Goal: Transaction & Acquisition: Purchase product/service

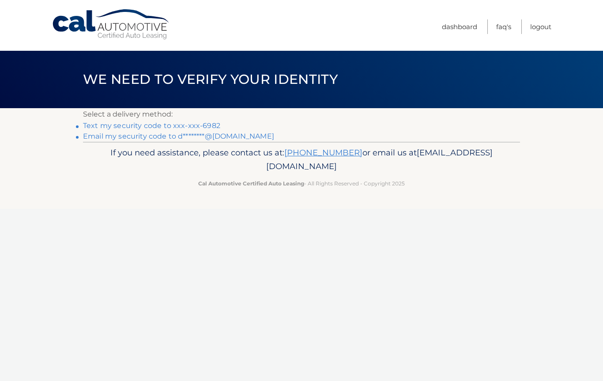
click at [216, 128] on link "Text my security code to xxx-xxx-6982" at bounding box center [151, 125] width 137 height 8
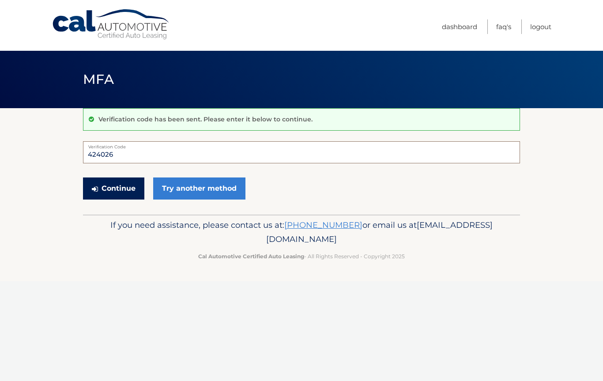
type input "424026"
click at [104, 189] on button "Continue" at bounding box center [113, 189] width 61 height 22
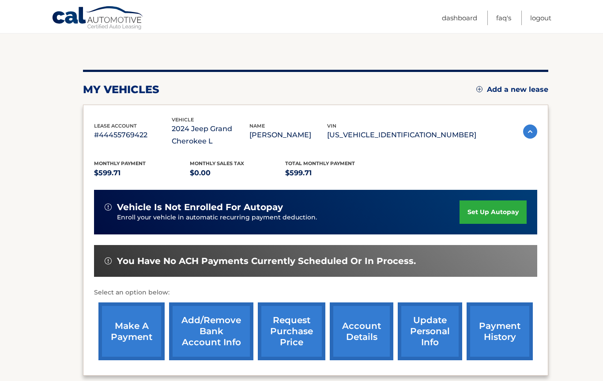
scroll to position [90, 0]
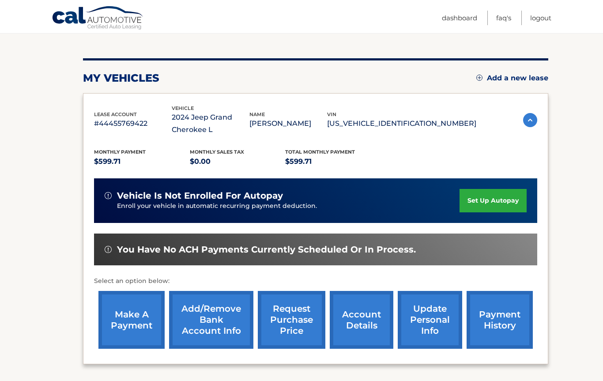
click at [116, 306] on link "make a payment" at bounding box center [131, 320] width 66 height 58
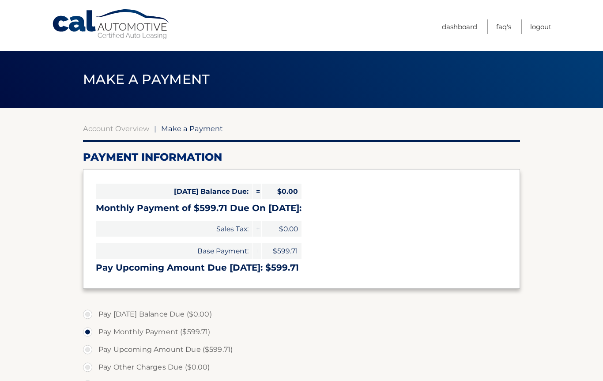
select select "NjE4YWFjYTItOWQ1Yi00YjUxLTk3YTUtMzEwYzVkNWVhZGE0"
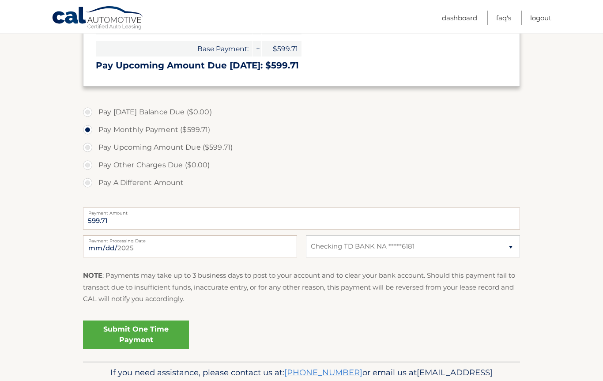
scroll to position [202, 0]
click at [98, 330] on link "Submit One Time Payment" at bounding box center [136, 335] width 106 height 28
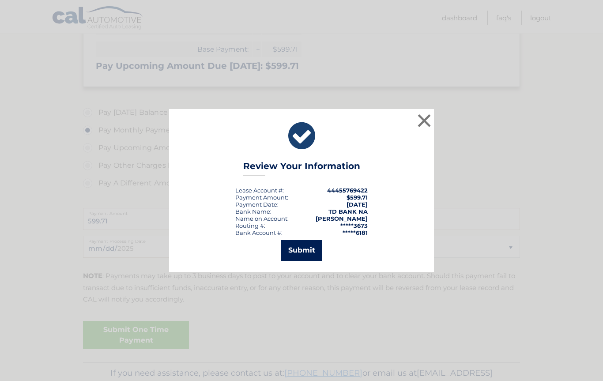
click at [309, 261] on button "Submit" at bounding box center [301, 250] width 41 height 21
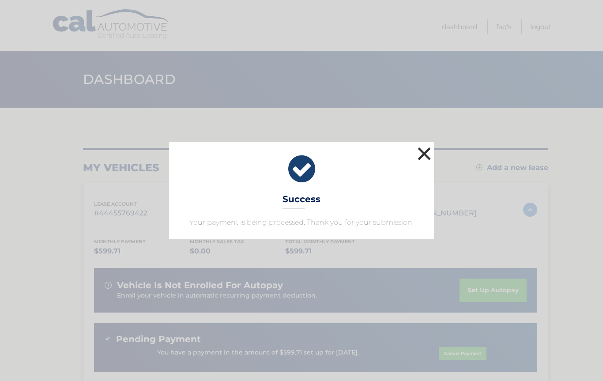
click at [424, 157] on button "×" at bounding box center [425, 154] width 18 height 18
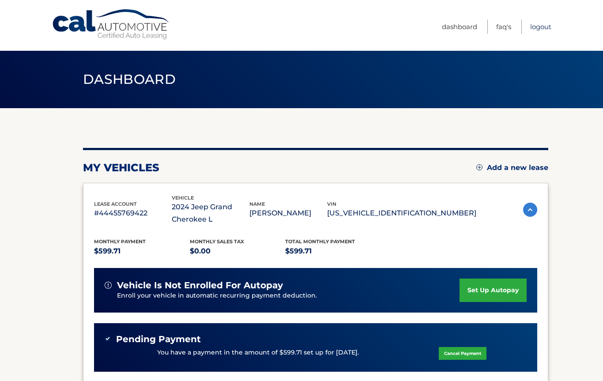
click at [544, 29] on link "Logout" at bounding box center [540, 26] width 21 height 15
